Goal: Task Accomplishment & Management: Use online tool/utility

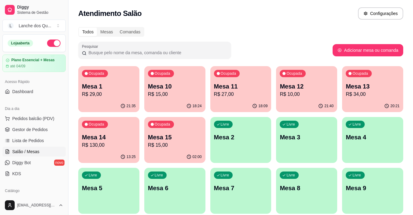
scroll to position [61, 0]
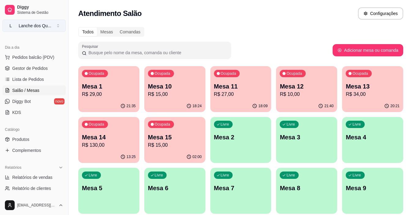
click at [35, 23] on div "Lanche dos Qu ..." at bounding box center [35, 26] width 33 height 6
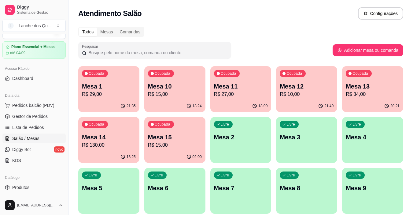
scroll to position [0, 0]
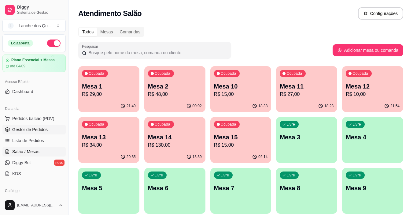
click at [39, 128] on span "Gestor de Pedidos" at bounding box center [29, 129] width 35 height 6
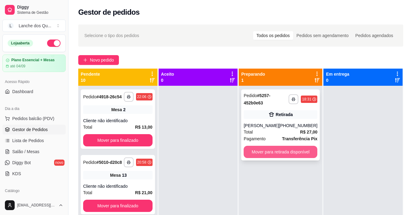
click at [275, 151] on button "Mover para retirada disponível" at bounding box center [281, 152] width 74 height 12
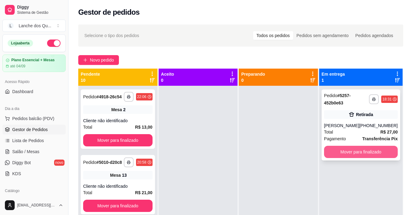
click at [341, 151] on button "Mover para finalizado" at bounding box center [361, 152] width 74 height 12
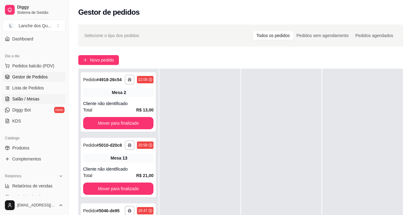
scroll to position [122, 0]
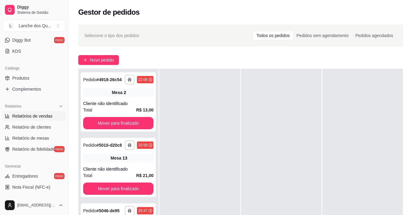
click at [35, 116] on span "Relatórios de vendas" at bounding box center [32, 116] width 40 height 6
select select "ALL"
select select "0"
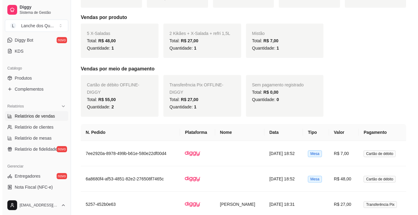
scroll to position [160, 0]
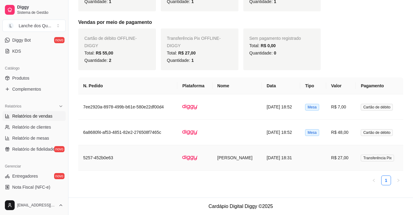
click at [362, 160] on span "Transferência Pix" at bounding box center [377, 157] width 33 height 7
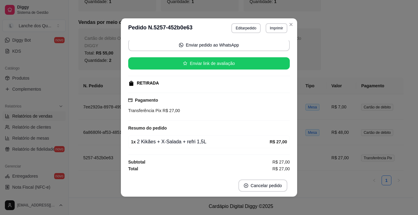
scroll to position [153, 0]
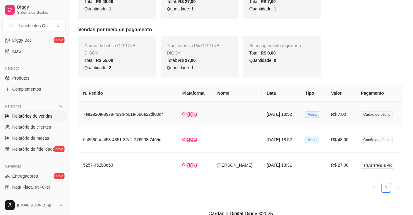
click at [291, 118] on td "[DATE] 18:52" at bounding box center [281, 114] width 39 height 25
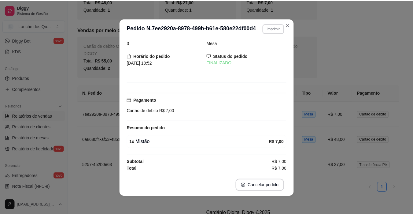
scroll to position [0, 0]
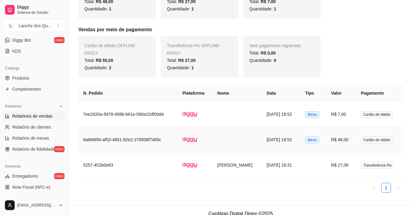
click at [331, 143] on td "R$ 48,00" at bounding box center [341, 139] width 30 height 25
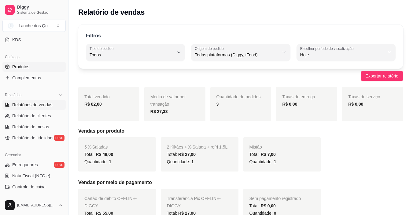
scroll to position [72, 0]
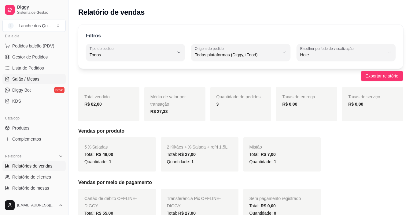
click at [31, 77] on span "Salão / Mesas" at bounding box center [25, 79] width 27 height 6
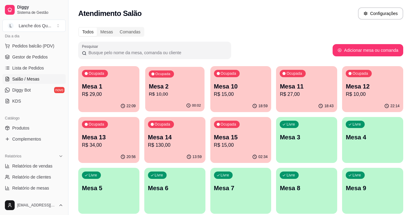
click at [192, 95] on p "R$ 10,00" at bounding box center [175, 94] width 52 height 7
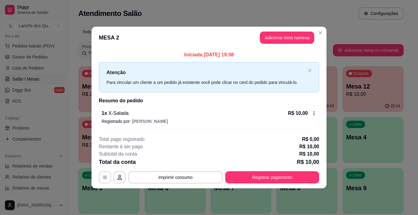
click at [235, 55] on p "Iniciada [DATE] 19:08" at bounding box center [209, 54] width 220 height 7
click at [236, 55] on p "Iniciada [DATE] 19:08" at bounding box center [209, 54] width 220 height 7
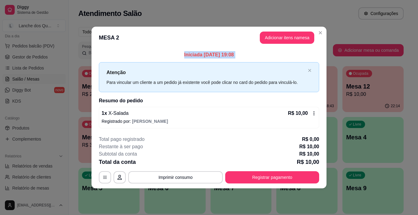
click at [236, 55] on p "Iniciada [DATE] 19:08" at bounding box center [209, 54] width 220 height 7
click at [199, 54] on p "Iniciada [DATE] 19:08" at bounding box center [209, 54] width 220 height 7
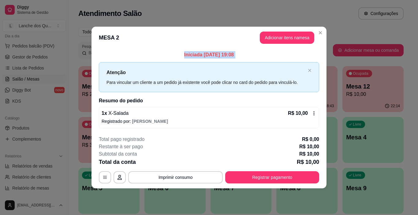
click at [199, 54] on p "Iniciada [DATE] 19:08" at bounding box center [209, 54] width 220 height 7
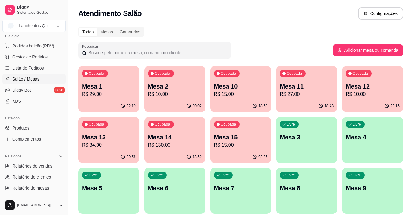
click at [171, 95] on p "R$ 10,00" at bounding box center [175, 94] width 54 height 7
click at [124, 86] on p "Mesa 1" at bounding box center [109, 86] width 52 height 8
click at [106, 94] on p "R$ 29,00" at bounding box center [109, 94] width 54 height 7
click at [182, 87] on p "Mesa 2" at bounding box center [175, 86] width 52 height 8
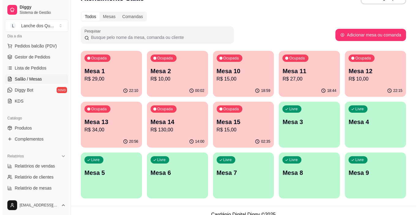
scroll to position [24, 0]
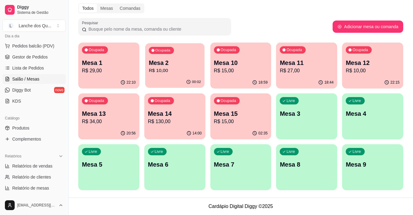
click at [176, 74] on p "R$ 10,00" at bounding box center [175, 70] width 52 height 7
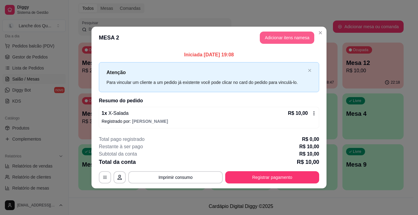
click at [301, 34] on button "Adicionar itens na mesa" at bounding box center [287, 37] width 54 height 12
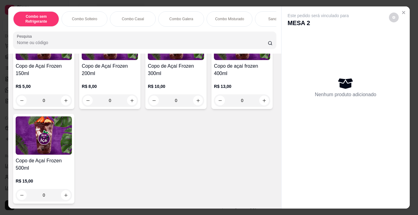
scroll to position [1926, 0]
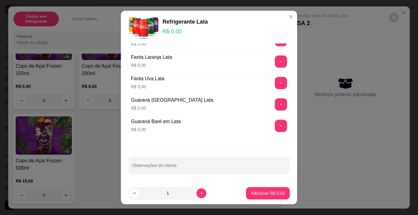
scroll to position [58, 0]
click at [275, 128] on button "+" at bounding box center [281, 125] width 12 height 12
click at [269, 194] on p "Adicionar R$ 5,00" at bounding box center [268, 193] width 34 height 6
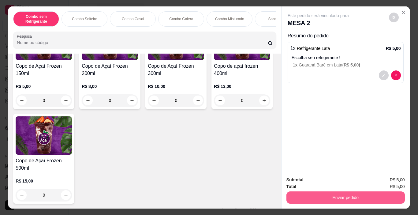
click at [313, 195] on button "Enviar pedido" at bounding box center [345, 197] width 118 height 12
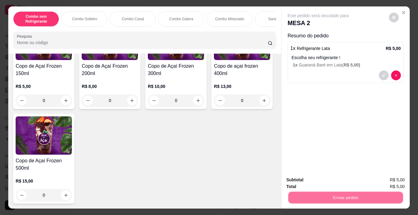
click at [313, 182] on button "Não registrar e enviar pedido" at bounding box center [325, 180] width 64 height 12
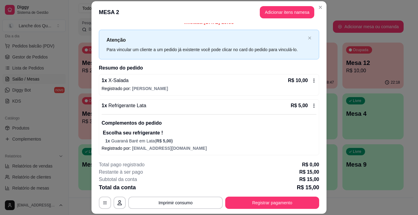
scroll to position [8, 0]
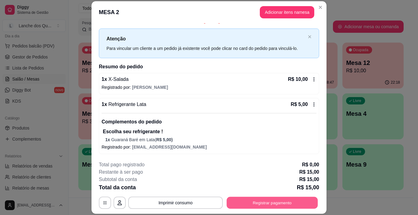
click at [297, 202] on button "Registrar pagamento" at bounding box center [272, 203] width 91 height 12
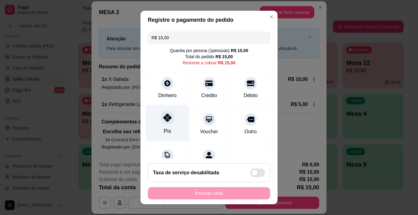
click at [163, 124] on div at bounding box center [167, 117] width 13 height 13
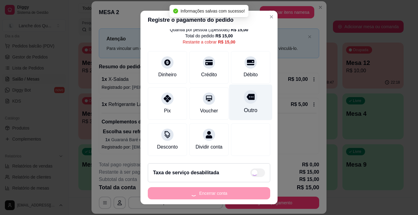
type input "R$ 0,00"
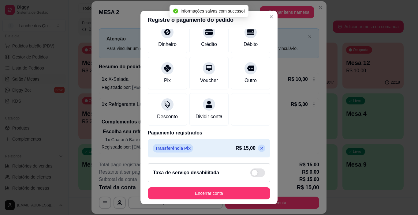
scroll to position [54, 0]
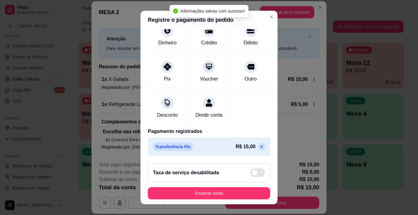
click at [237, 194] on button "Encerrar conta" at bounding box center [209, 193] width 122 height 12
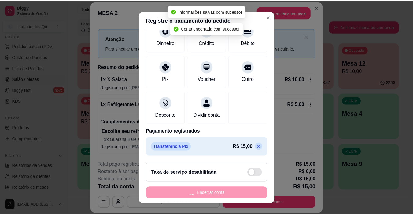
scroll to position [0, 0]
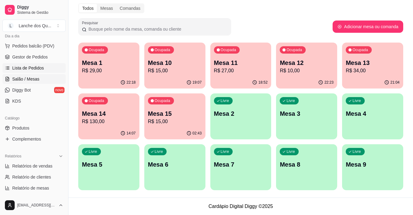
click at [28, 71] on span "Lista de Pedidos" at bounding box center [28, 68] width 32 height 6
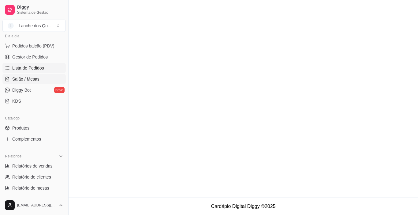
click at [28, 82] on span "Salão / Mesas" at bounding box center [25, 79] width 27 height 6
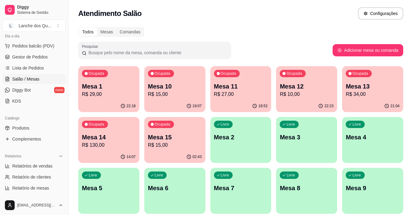
click at [175, 101] on div "19:07" at bounding box center [174, 106] width 61 height 12
click at [224, 134] on p "Mesa 2" at bounding box center [241, 137] width 52 height 8
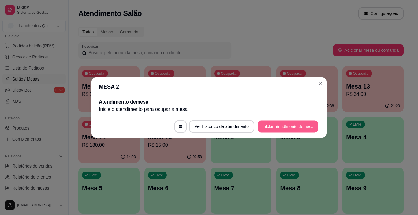
click at [292, 129] on button "Iniciar atendimento de mesa" at bounding box center [287, 126] width 61 height 12
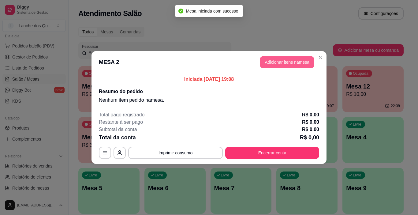
click at [278, 63] on button "Adicionar itens na mesa" at bounding box center [287, 62] width 54 height 12
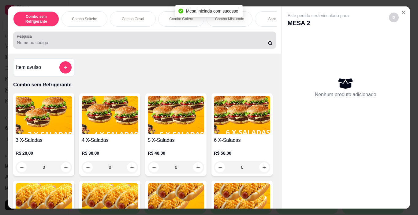
click at [72, 44] on input "Pesquisa" at bounding box center [142, 42] width 251 height 6
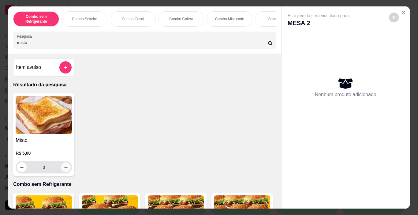
type input "misto"
click at [64, 167] on icon "increase-product-quantity" at bounding box center [66, 167] width 5 height 5
type input "1"
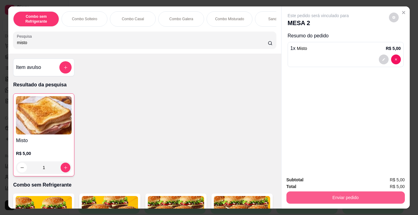
click at [340, 193] on button "Enviar pedido" at bounding box center [345, 197] width 118 height 12
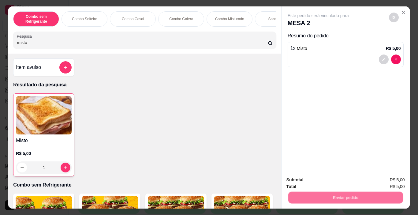
click at [323, 179] on button "Não registrar e enviar pedido" at bounding box center [325, 179] width 62 height 11
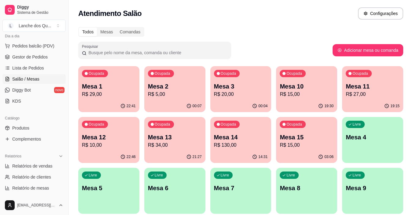
click at [156, 95] on p "R$ 5,00" at bounding box center [175, 94] width 54 height 7
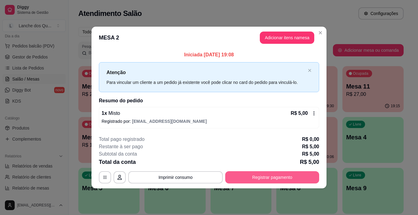
click at [282, 173] on button "Registrar pagamento" at bounding box center [272, 177] width 94 height 12
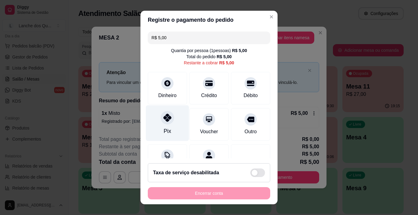
click at [152, 118] on div "Pix" at bounding box center [167, 123] width 43 height 36
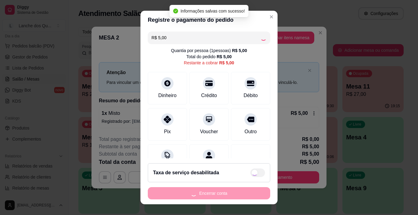
type input "R$ 0,00"
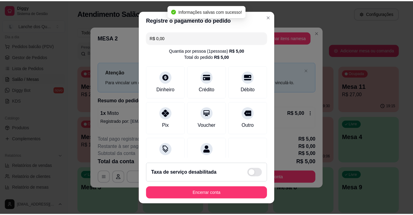
scroll to position [54, 0]
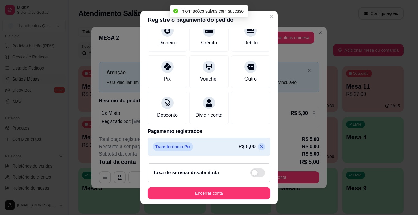
click at [204, 190] on button "Encerrar conta" at bounding box center [209, 193] width 122 height 12
